Goal: Task Accomplishment & Management: Complete application form

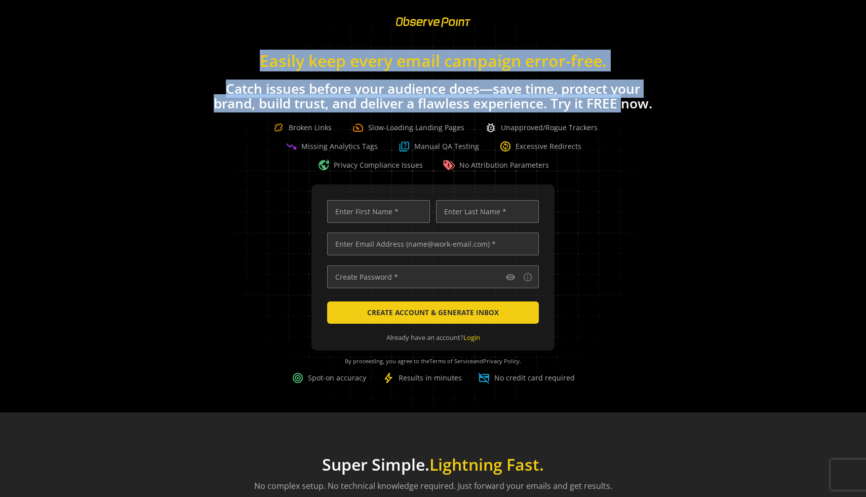
drag, startPoint x: 246, startPoint y: 59, endPoint x: 622, endPoint y: 100, distance: 379.0
click at [622, 100] on div "Easily keep every email campaign error-free. Catch issues before your audience …" at bounding box center [433, 107] width 866 height 130
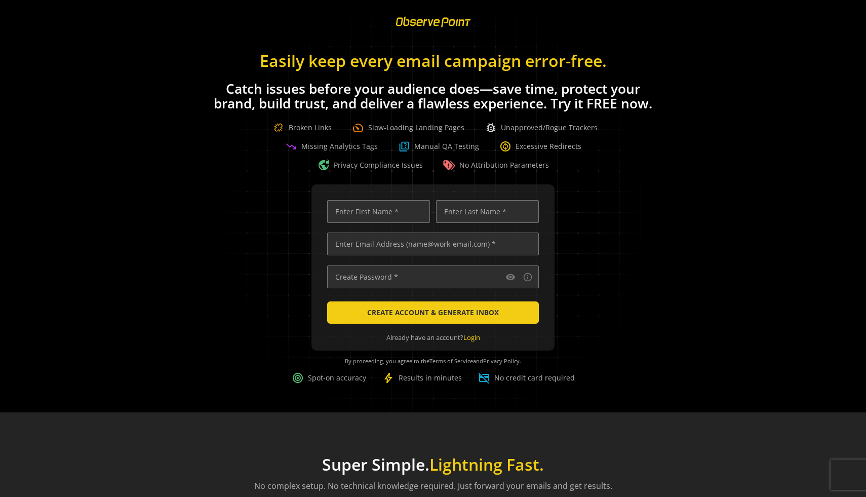
click at [625, 100] on h1 "Catch issues before your audience does—save time, protect your brand, build tru…" at bounding box center [433, 96] width 446 height 29
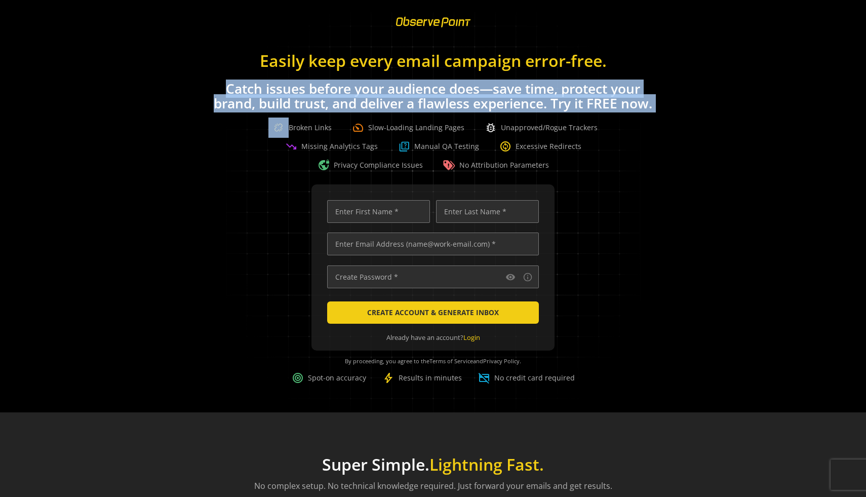
click at [625, 100] on h1 "Catch issues before your audience does—save time, protect your brand, build tru…" at bounding box center [433, 96] width 446 height 29
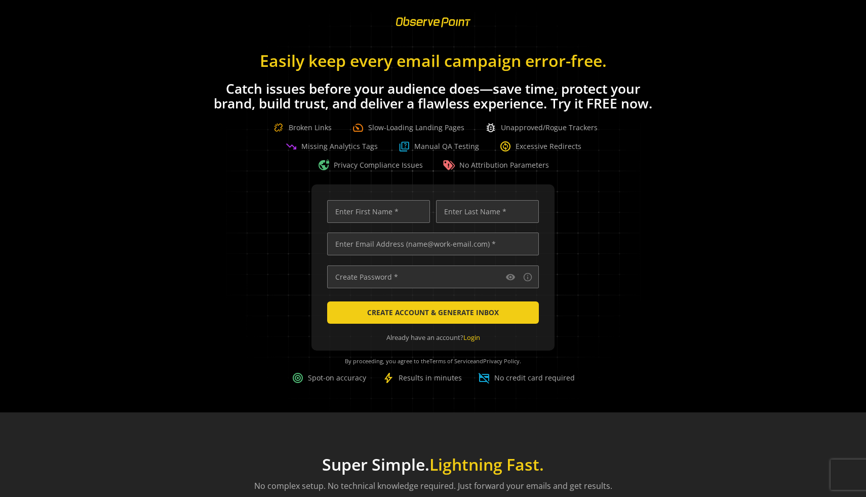
click at [674, 124] on div "Easily keep every email campaign error-free. Catch issues before your audience …" at bounding box center [433, 107] width 866 height 130
drag, startPoint x: 586, startPoint y: 381, endPoint x: 280, endPoint y: 362, distance: 307.0
click at [279, 362] on div "visibility info_outline CREATE ACCOUNT & GENERATE INBOX Already have an account…" at bounding box center [433, 292] width 842 height 216
click at [280, 362] on div "visibility info_outline CREATE ACCOUNT & GENERATE INBOX Already have an account…" at bounding box center [433, 292] width 842 height 216
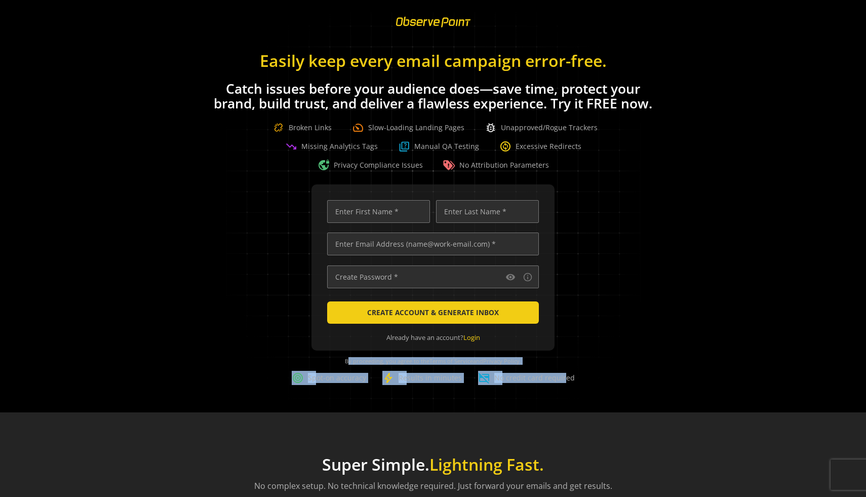
drag, startPoint x: 335, startPoint y: 358, endPoint x: 559, endPoint y: 374, distance: 223.9
click at [445, 374] on div "visibility info_outline CREATE ACCOUNT & GENERATE INBOX Already have an account…" at bounding box center [433, 292] width 842 height 216
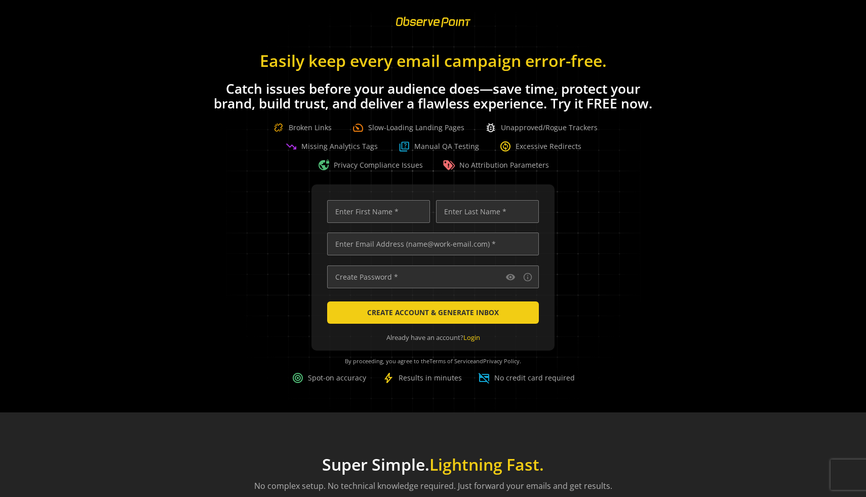
click at [445, 376] on div "visibility info_outline CREATE ACCOUNT & GENERATE INBOX Already have an account…" at bounding box center [433, 292] width 842 height 216
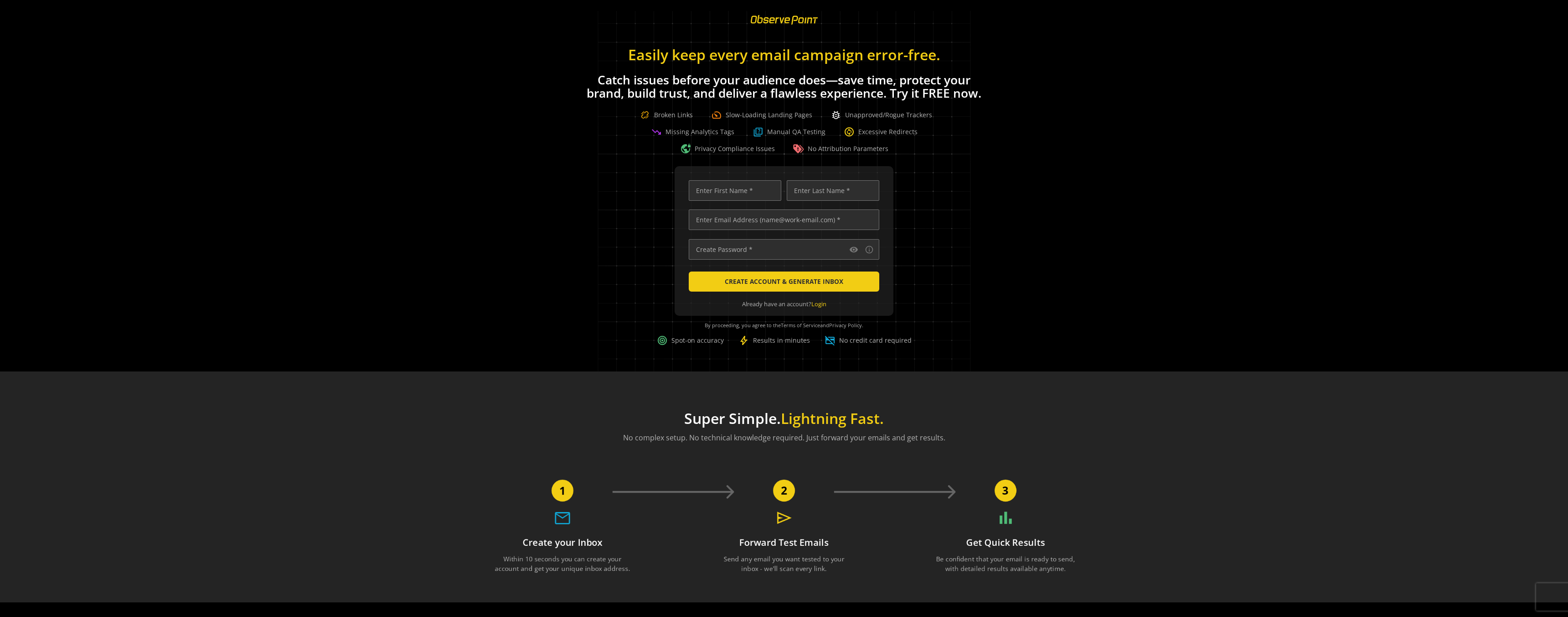
scroll to position [0, 4040]
